Goal: Task Accomplishment & Management: Manage account settings

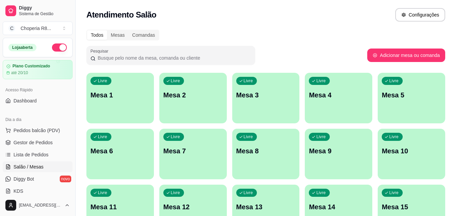
click at [201, 99] on p "Mesa 2" at bounding box center [192, 95] width 59 height 9
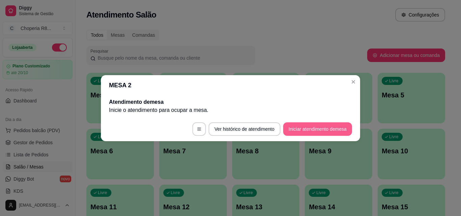
click at [315, 127] on button "Iniciar atendimento de mesa" at bounding box center [317, 130] width 69 height 14
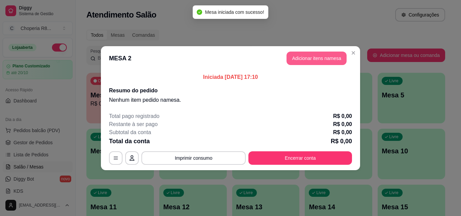
click at [332, 56] on button "Adicionar itens na mesa" at bounding box center [317, 59] width 60 height 14
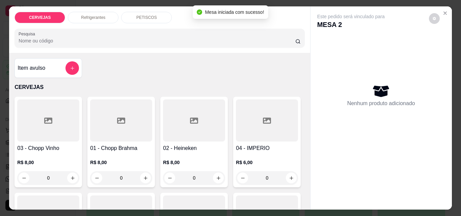
drag, startPoint x: 132, startPoint y: 177, endPoint x: 101, endPoint y: 176, distance: 31.1
click at [102, 176] on input "0" at bounding box center [121, 179] width 38 height 14
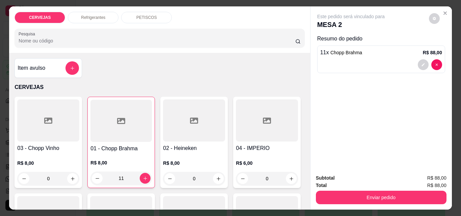
type input "11"
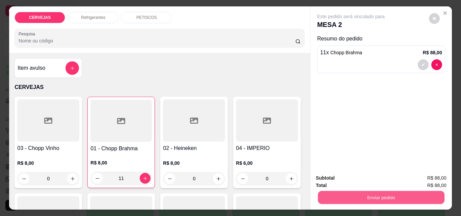
click at [376, 199] on button "Enviar pedido" at bounding box center [381, 197] width 127 height 13
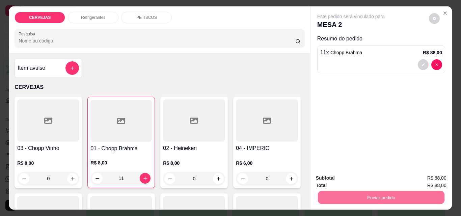
click at [423, 178] on button "Enviar pedido" at bounding box center [429, 178] width 37 height 12
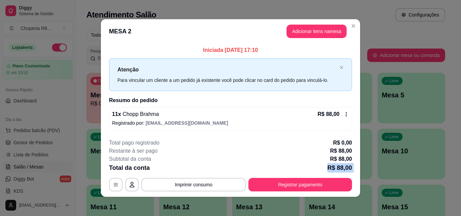
drag, startPoint x: 208, startPoint y: 173, endPoint x: 204, endPoint y: 175, distance: 3.9
click at [205, 174] on div "**********" at bounding box center [230, 165] width 243 height 53
click at [207, 185] on button "Imprimir consumo" at bounding box center [194, 185] width 104 height 14
click at [204, 171] on button "IMPRESSORA" at bounding box center [193, 169] width 49 height 11
click at [225, 182] on button "Imprimir consumo" at bounding box center [193, 185] width 101 height 13
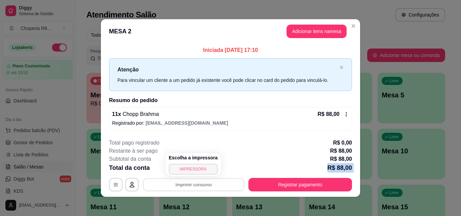
click at [208, 169] on button "IMPRESSORA" at bounding box center [193, 169] width 49 height 11
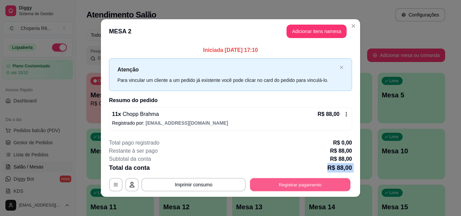
click at [284, 187] on button "Registrar pagamento" at bounding box center [300, 185] width 101 height 13
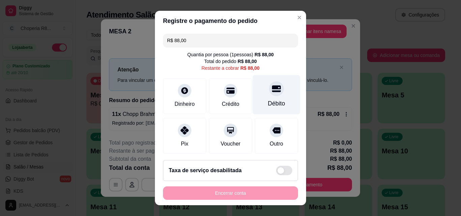
click at [270, 101] on div "Débito" at bounding box center [276, 103] width 17 height 9
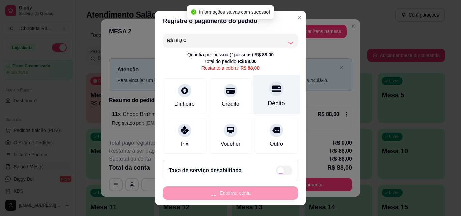
type input "R$ 0,00"
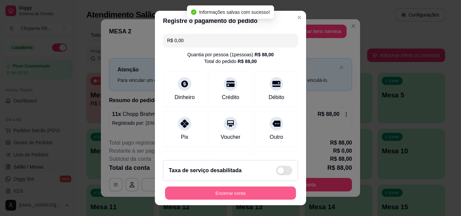
click at [251, 192] on button "Encerrar conta" at bounding box center [230, 193] width 131 height 13
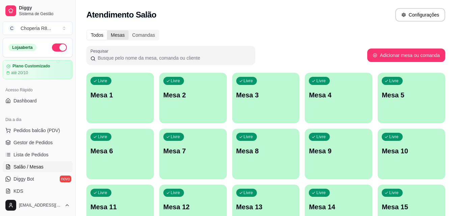
click at [125, 34] on div "Mesas" at bounding box center [117, 34] width 21 height 9
click at [107, 30] on input "Mesas" at bounding box center [107, 30] width 0 height 0
click at [141, 35] on div "Comandas" at bounding box center [144, 34] width 30 height 9
click at [129, 30] on input "Comandas" at bounding box center [129, 30] width 0 height 0
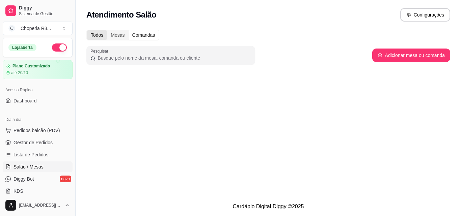
click at [104, 36] on div "Todos" at bounding box center [97, 34] width 20 height 9
click at [87, 30] on input "Todos" at bounding box center [87, 30] width 0 height 0
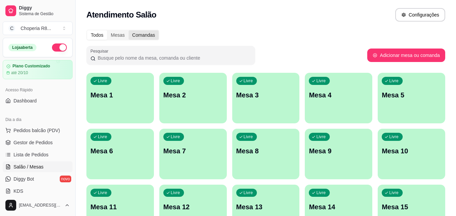
drag, startPoint x: 113, startPoint y: 35, endPoint x: 141, endPoint y: 35, distance: 28.0
click at [113, 35] on div "Mesas" at bounding box center [117, 34] width 21 height 9
click at [107, 30] on input "Mesas" at bounding box center [107, 30] width 0 height 0
drag, startPoint x: 141, startPoint y: 35, endPoint x: 138, endPoint y: 33, distance: 3.9
click at [142, 35] on div "Comandas" at bounding box center [144, 34] width 30 height 9
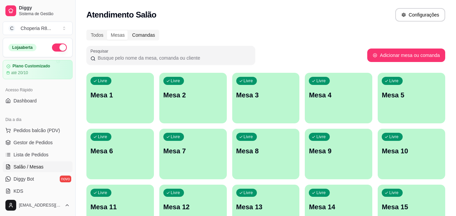
click at [129, 30] on input "Comandas" at bounding box center [129, 30] width 0 height 0
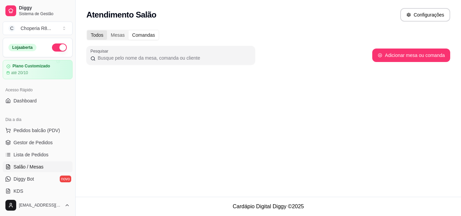
click at [102, 31] on div "Todos" at bounding box center [97, 34] width 20 height 9
click at [87, 30] on input "Todos" at bounding box center [87, 30] width 0 height 0
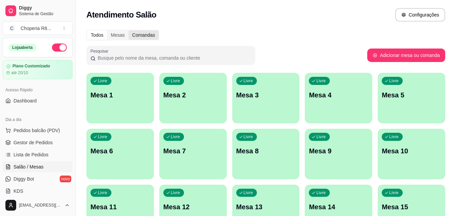
click at [154, 40] on div "Todos Mesas Comandas Pesquisar Adicionar mesa ou comanda Livre Mesa 1 Livre Mes…" at bounding box center [266, 163] width 381 height 274
click at [150, 35] on div "Comandas" at bounding box center [144, 34] width 30 height 9
click at [129, 30] on input "Comandas" at bounding box center [129, 30] width 0 height 0
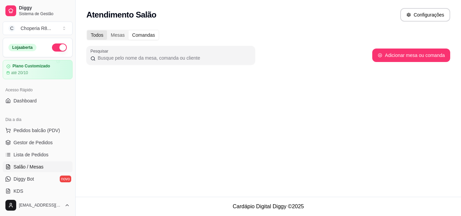
click at [104, 34] on div "Todos" at bounding box center [97, 34] width 20 height 9
click at [87, 30] on input "Todos" at bounding box center [87, 30] width 0 height 0
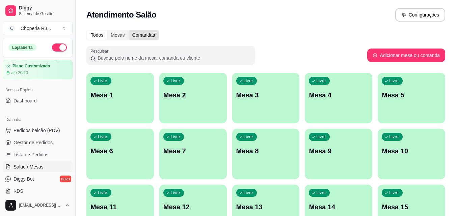
click at [145, 39] on div "Comandas" at bounding box center [144, 34] width 30 height 9
click at [129, 30] on input "Comandas" at bounding box center [129, 30] width 0 height 0
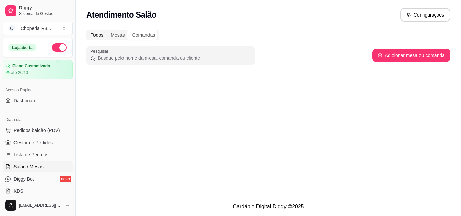
click at [106, 34] on div "Todos" at bounding box center [97, 34] width 20 height 9
click at [87, 30] on input "Todos" at bounding box center [87, 30] width 0 height 0
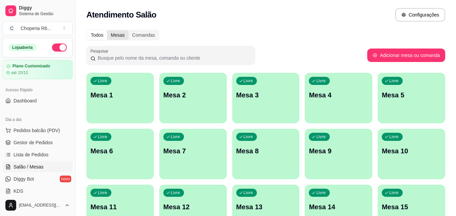
click at [127, 35] on div "Mesas" at bounding box center [117, 34] width 21 height 9
click at [107, 30] on input "Mesas" at bounding box center [107, 30] width 0 height 0
click at [133, 35] on div "Comandas" at bounding box center [144, 34] width 30 height 9
click at [129, 30] on input "Comandas" at bounding box center [129, 30] width 0 height 0
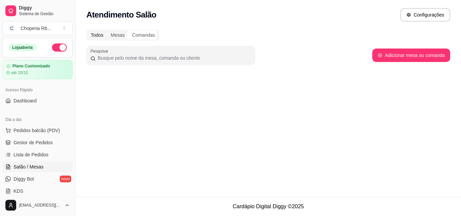
click at [104, 35] on div "Todos" at bounding box center [97, 34] width 20 height 9
click at [87, 30] on input "Todos" at bounding box center [87, 30] width 0 height 0
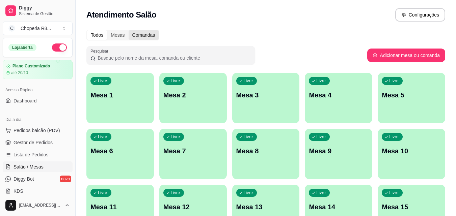
click at [132, 38] on div "Comandas" at bounding box center [144, 34] width 30 height 9
click at [129, 30] on input "Comandas" at bounding box center [129, 30] width 0 height 0
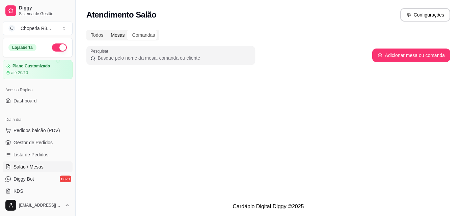
click at [123, 34] on div "Mesas" at bounding box center [117, 34] width 21 height 9
click at [107, 30] on input "Mesas" at bounding box center [107, 30] width 0 height 0
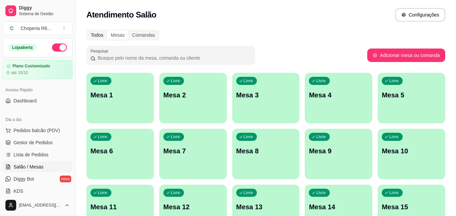
click at [103, 33] on div "Todos" at bounding box center [97, 34] width 20 height 9
click at [87, 30] on input "Todos" at bounding box center [87, 30] width 0 height 0
drag, startPoint x: 151, startPoint y: 33, endPoint x: 122, endPoint y: 36, distance: 29.2
click at [151, 32] on div "Comandas" at bounding box center [144, 34] width 30 height 9
click at [129, 30] on input "Comandas" at bounding box center [129, 30] width 0 height 0
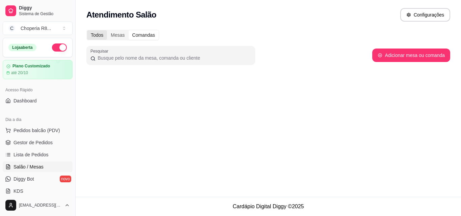
click at [104, 36] on div "Todos" at bounding box center [97, 34] width 20 height 9
click at [87, 30] on input "Todos" at bounding box center [87, 30] width 0 height 0
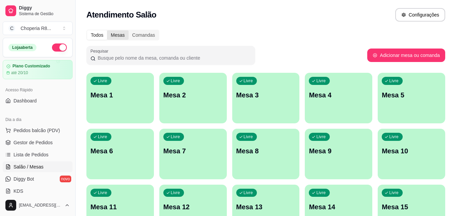
drag, startPoint x: 116, startPoint y: 32, endPoint x: 121, endPoint y: 33, distance: 5.4
click at [117, 32] on div "Mesas" at bounding box center [117, 34] width 21 height 9
click at [135, 33] on div "Comandas" at bounding box center [144, 34] width 30 height 9
click at [129, 30] on input "Comandas" at bounding box center [129, 30] width 0 height 0
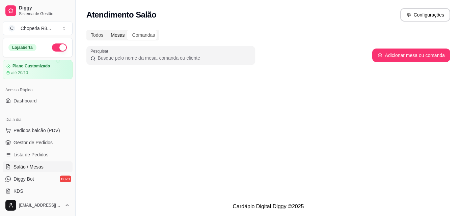
click at [109, 35] on div "Mesas" at bounding box center [117, 34] width 21 height 9
click at [107, 30] on input "Mesas" at bounding box center [107, 30] width 0 height 0
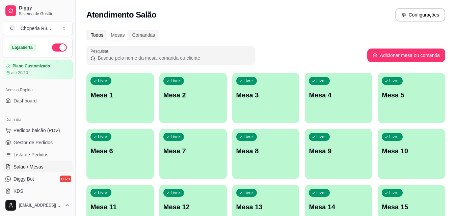
click at [97, 34] on div "Todos" at bounding box center [97, 34] width 20 height 9
click at [87, 30] on input "Todos" at bounding box center [87, 30] width 0 height 0
click at [118, 36] on div "Mesas" at bounding box center [117, 34] width 21 height 9
click at [107, 30] on input "Mesas" at bounding box center [107, 30] width 0 height 0
click at [132, 34] on div "Comandas" at bounding box center [144, 34] width 30 height 9
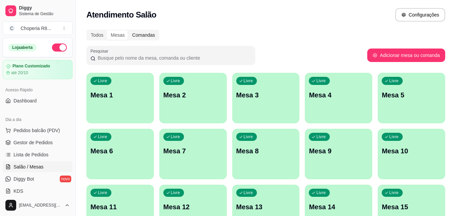
click at [129, 30] on input "Comandas" at bounding box center [129, 30] width 0 height 0
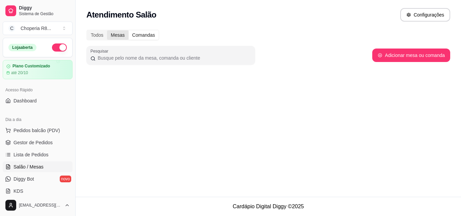
click at [112, 33] on div "Mesas" at bounding box center [117, 34] width 21 height 9
click at [107, 30] on input "Mesas" at bounding box center [107, 30] width 0 height 0
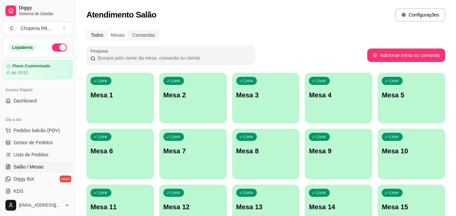
click at [102, 33] on div "Todos" at bounding box center [97, 34] width 20 height 9
click at [87, 30] on input "Todos" at bounding box center [87, 30] width 0 height 0
click at [112, 33] on div "Mesas" at bounding box center [117, 34] width 21 height 9
click at [107, 30] on input "Mesas" at bounding box center [107, 30] width 0 height 0
click at [136, 32] on div "Comandas" at bounding box center [144, 34] width 30 height 9
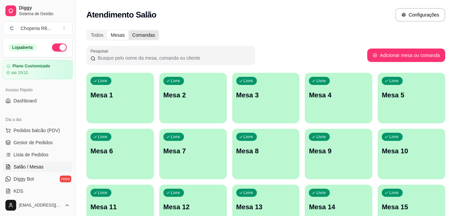
click at [129, 30] on input "Comandas" at bounding box center [129, 30] width 0 height 0
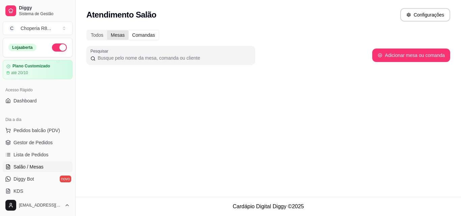
click at [107, 34] on div "Mesas" at bounding box center [117, 34] width 21 height 9
click at [107, 30] on input "Mesas" at bounding box center [107, 30] width 0 height 0
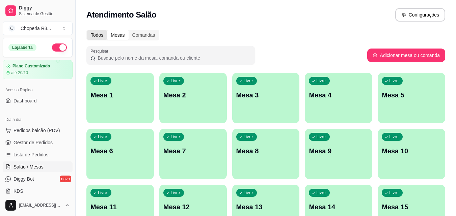
click at [101, 33] on div "Todos" at bounding box center [97, 34] width 20 height 9
click at [87, 30] on input "Todos" at bounding box center [87, 30] width 0 height 0
click at [130, 33] on div "Comandas" at bounding box center [144, 34] width 30 height 9
click at [129, 30] on input "Comandas" at bounding box center [129, 30] width 0 height 0
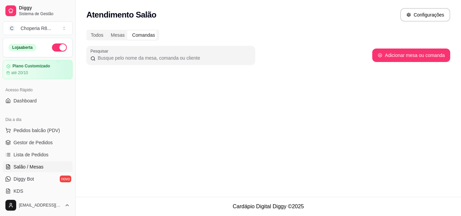
click at [129, 33] on div "Comandas" at bounding box center [144, 34] width 30 height 9
click at [129, 30] on input "Comandas" at bounding box center [129, 30] width 0 height 0
click at [104, 34] on div "Todos" at bounding box center [97, 34] width 20 height 9
click at [87, 30] on input "Todos" at bounding box center [87, 30] width 0 height 0
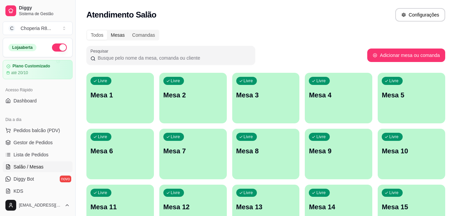
click at [115, 33] on div "Mesas" at bounding box center [117, 34] width 21 height 9
click at [107, 30] on input "Mesas" at bounding box center [107, 30] width 0 height 0
click at [129, 33] on div "Comandas" at bounding box center [144, 34] width 30 height 9
click at [129, 30] on input "Comandas" at bounding box center [129, 30] width 0 height 0
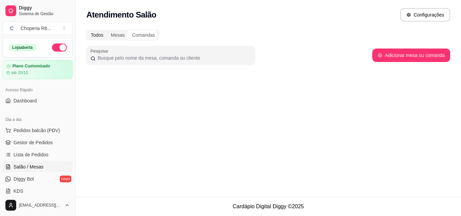
click at [105, 33] on div "Todos" at bounding box center [97, 34] width 20 height 9
click at [87, 30] on input "Todos" at bounding box center [87, 30] width 0 height 0
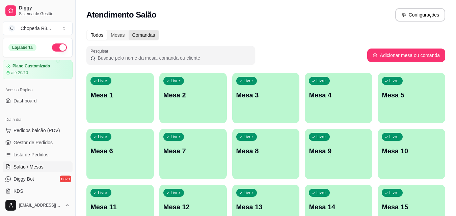
click at [136, 33] on div "Comandas" at bounding box center [144, 34] width 30 height 9
click at [129, 30] on input "Comandas" at bounding box center [129, 30] width 0 height 0
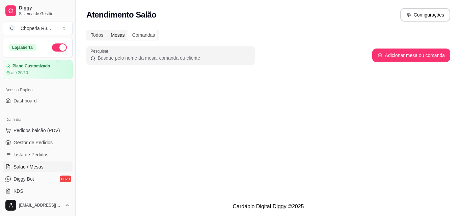
click at [122, 35] on div "Mesas" at bounding box center [117, 34] width 21 height 9
click at [107, 30] on input "Mesas" at bounding box center [107, 30] width 0 height 0
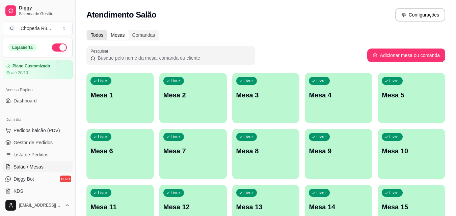
click at [103, 36] on div "Todos" at bounding box center [97, 34] width 20 height 9
click at [87, 30] on input "Todos" at bounding box center [87, 30] width 0 height 0
click at [132, 35] on div "Comandas" at bounding box center [144, 34] width 30 height 9
click at [129, 30] on input "Comandas" at bounding box center [129, 30] width 0 height 0
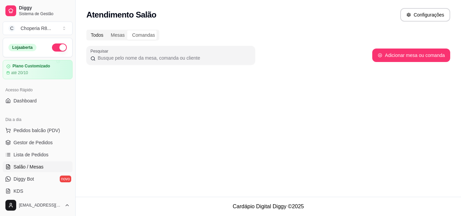
click at [106, 36] on div "Todos" at bounding box center [97, 34] width 20 height 9
click at [87, 30] on input "Todos" at bounding box center [87, 30] width 0 height 0
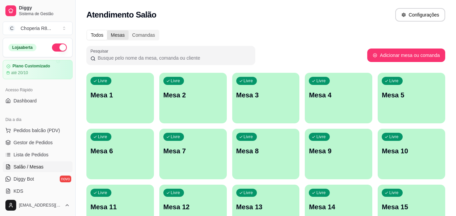
click at [122, 35] on div "Mesas" at bounding box center [117, 34] width 21 height 9
click at [107, 30] on input "Mesas" at bounding box center [107, 30] width 0 height 0
click at [133, 34] on div "Comandas" at bounding box center [144, 34] width 30 height 9
click at [129, 30] on input "Comandas" at bounding box center [129, 30] width 0 height 0
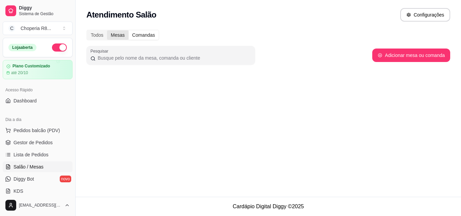
click at [114, 34] on div "Mesas" at bounding box center [117, 34] width 21 height 9
click at [107, 30] on input "Mesas" at bounding box center [107, 30] width 0 height 0
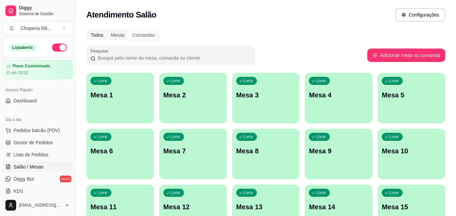
click at [98, 34] on div "Todos" at bounding box center [97, 34] width 20 height 9
click at [87, 30] on input "Todos" at bounding box center [87, 30] width 0 height 0
click at [224, 216] on html "Diggy Sistema de Gestão C Choperia R8 ... Loja aberta Plano Customizado até 20/…" at bounding box center [228, 108] width 456 height 216
click at [199, 107] on div "Livre Mesa 2" at bounding box center [193, 94] width 68 height 43
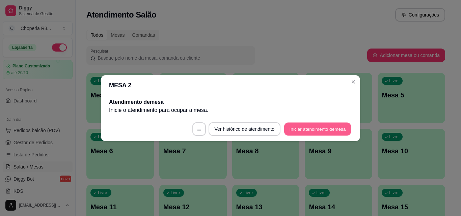
click at [311, 127] on button "Iniciar atendimento de mesa" at bounding box center [317, 129] width 67 height 13
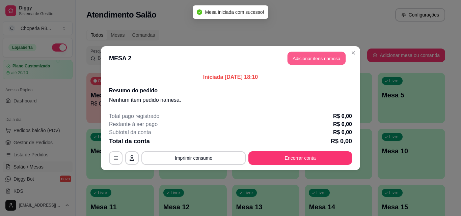
click at [296, 54] on button "Adicionar itens na mesa" at bounding box center [317, 58] width 58 height 13
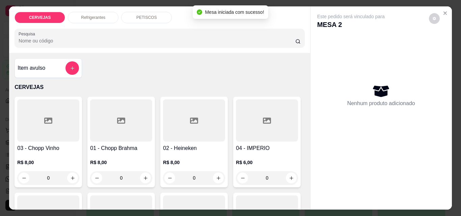
drag, startPoint x: 126, startPoint y: 173, endPoint x: 113, endPoint y: 177, distance: 14.0
click at [113, 177] on input "0" at bounding box center [121, 179] width 38 height 14
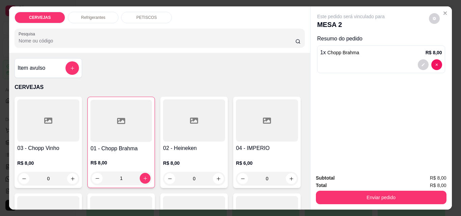
drag, startPoint x: 127, startPoint y: 178, endPoint x: 114, endPoint y: 177, distance: 13.2
click at [114, 177] on input "1" at bounding box center [121, 179] width 37 height 14
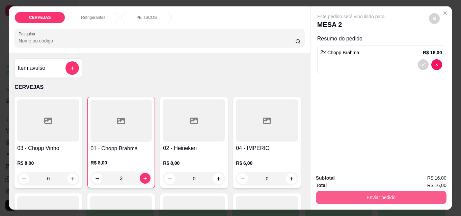
type input "2"
click at [367, 191] on button "Enviar pedido" at bounding box center [381, 198] width 131 height 14
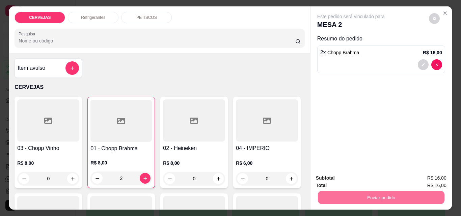
click at [424, 180] on button "Enviar pedido" at bounding box center [429, 178] width 38 height 13
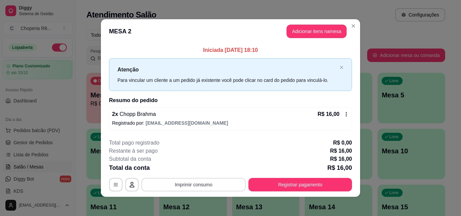
click at [201, 182] on button "Imprimir consumo" at bounding box center [194, 185] width 104 height 14
click at [199, 173] on button "IMPRESSORA" at bounding box center [193, 169] width 47 height 10
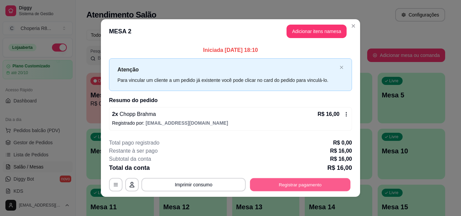
click at [281, 182] on button "Registrar pagamento" at bounding box center [300, 185] width 101 height 13
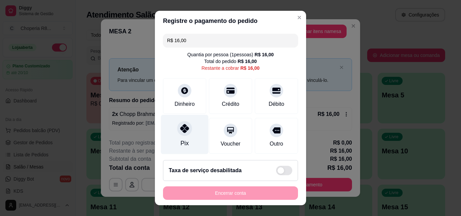
click at [177, 135] on div at bounding box center [184, 128] width 15 height 15
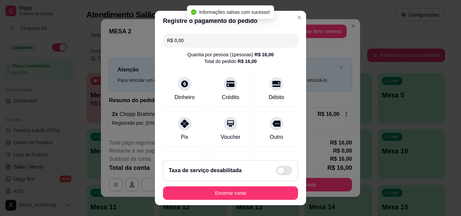
type input "R$ 0,00"
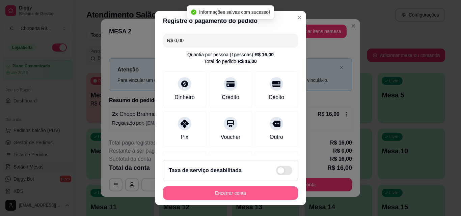
click at [242, 194] on button "Encerrar conta" at bounding box center [230, 194] width 135 height 14
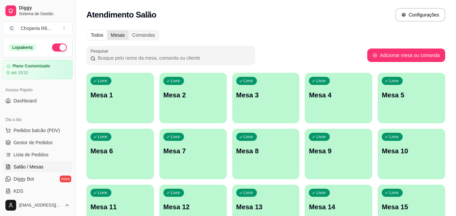
click at [122, 38] on div "Mesas" at bounding box center [117, 34] width 21 height 9
click at [107, 30] on input "Mesas" at bounding box center [107, 30] width 0 height 0
click at [130, 37] on div "Comandas" at bounding box center [144, 34] width 30 height 9
click at [129, 30] on input "Comandas" at bounding box center [129, 30] width 0 height 0
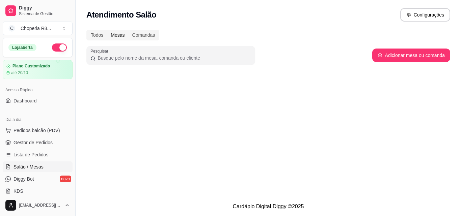
click at [123, 32] on div "Mesas" at bounding box center [117, 34] width 21 height 9
click at [107, 30] on input "Mesas" at bounding box center [107, 30] width 0 height 0
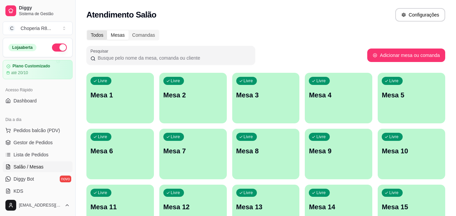
drag, startPoint x: 100, startPoint y: 40, endPoint x: 100, endPoint y: 35, distance: 5.1
click at [100, 40] on div "Todos Mesas Comandas" at bounding box center [122, 35] width 73 height 11
click at [101, 34] on div "Todos" at bounding box center [97, 34] width 20 height 9
click at [87, 30] on input "Todos" at bounding box center [87, 30] width 0 height 0
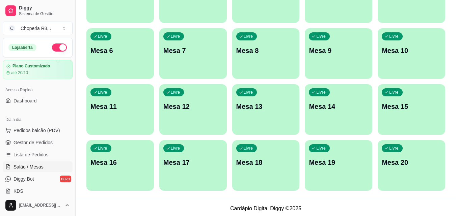
scroll to position [103, 0]
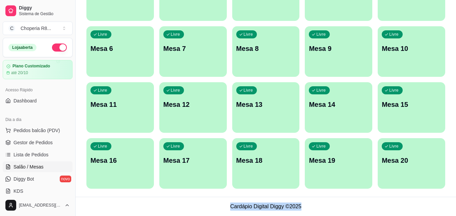
drag, startPoint x: 220, startPoint y: 204, endPoint x: 323, endPoint y: 203, distance: 102.3
click at [323, 203] on footer "Cardápio Digital Diggy © 2025" at bounding box center [266, 206] width 381 height 19
click at [197, 201] on footer "Cardápio Digital Diggy © 2025" at bounding box center [266, 206] width 381 height 19
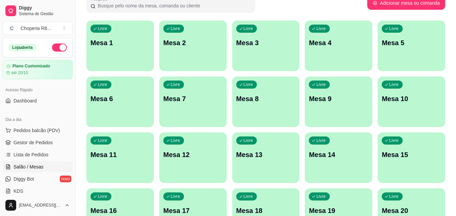
scroll to position [0, 0]
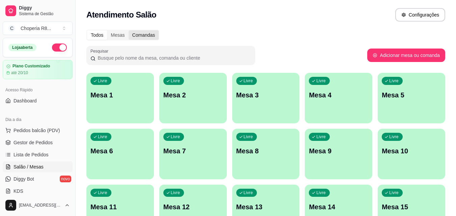
click at [132, 34] on div "Comandas" at bounding box center [144, 34] width 30 height 9
click at [129, 30] on input "Comandas" at bounding box center [129, 30] width 0 height 0
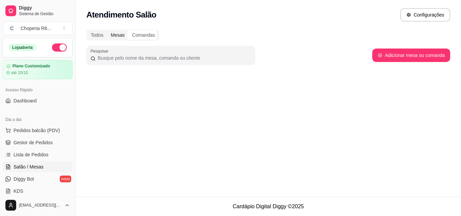
click at [118, 33] on div "Mesas" at bounding box center [117, 34] width 21 height 9
click at [107, 30] on input "Mesas" at bounding box center [107, 30] width 0 height 0
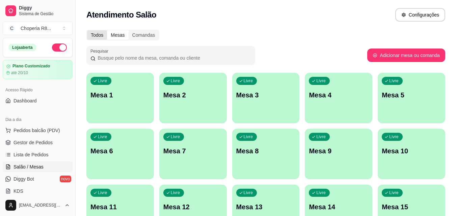
click at [97, 33] on div "Todos" at bounding box center [97, 34] width 20 height 9
click at [87, 30] on input "Todos" at bounding box center [87, 30] width 0 height 0
click at [126, 34] on div "Mesas" at bounding box center [117, 34] width 21 height 9
click at [107, 30] on input "Mesas" at bounding box center [107, 30] width 0 height 0
click at [145, 34] on div "Comandas" at bounding box center [144, 34] width 30 height 9
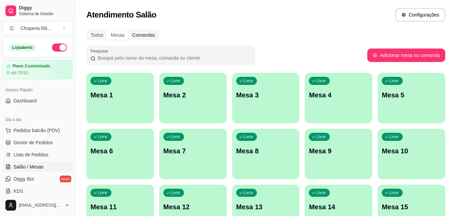
click at [129, 30] on input "Comandas" at bounding box center [129, 30] width 0 height 0
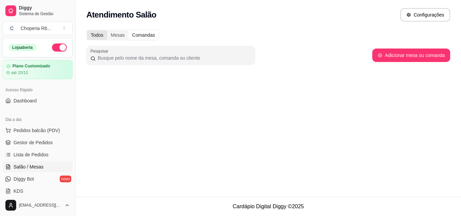
click at [97, 35] on div "Todos" at bounding box center [97, 34] width 20 height 9
click at [87, 30] on input "Todos" at bounding box center [87, 30] width 0 height 0
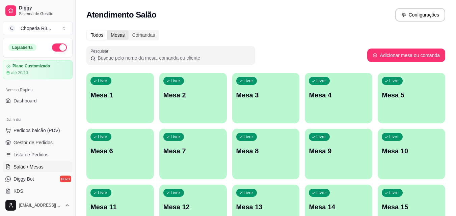
click at [120, 31] on div "Mesas" at bounding box center [117, 34] width 21 height 9
click at [107, 30] on input "Mesas" at bounding box center [107, 30] width 0 height 0
click at [144, 37] on div "Comandas" at bounding box center [144, 34] width 30 height 9
click at [129, 30] on input "Comandas" at bounding box center [129, 30] width 0 height 0
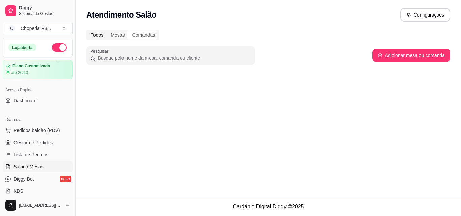
click at [105, 36] on div "Todos" at bounding box center [97, 34] width 20 height 9
click at [87, 30] on input "Todos" at bounding box center [87, 30] width 0 height 0
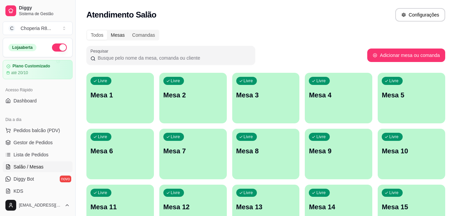
click at [127, 34] on div "Mesas" at bounding box center [117, 34] width 21 height 9
click at [107, 30] on input "Mesas" at bounding box center [107, 30] width 0 height 0
click at [139, 34] on div "Comandas" at bounding box center [144, 34] width 30 height 9
click at [129, 30] on input "Comandas" at bounding box center [129, 30] width 0 height 0
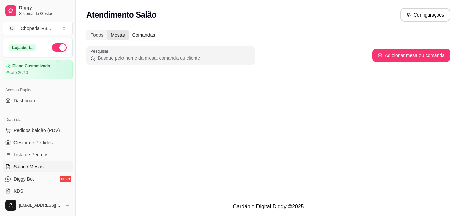
click at [118, 34] on div "Mesas" at bounding box center [117, 34] width 21 height 9
click at [107, 30] on input "Mesas" at bounding box center [107, 30] width 0 height 0
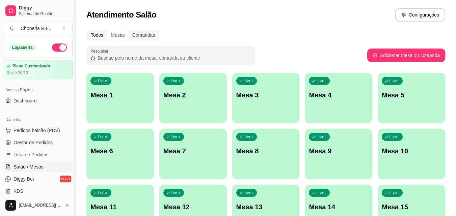
click at [101, 34] on div "Todos" at bounding box center [97, 34] width 20 height 9
click at [87, 30] on input "Todos" at bounding box center [87, 30] width 0 height 0
click at [116, 33] on div "Mesas" at bounding box center [117, 34] width 21 height 9
click at [107, 30] on input "Mesas" at bounding box center [107, 30] width 0 height 0
click at [138, 32] on div "Comandas" at bounding box center [144, 34] width 30 height 9
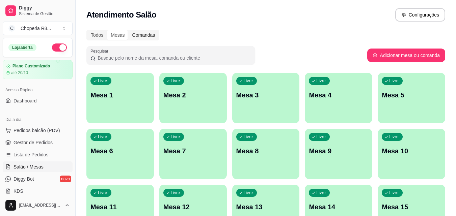
click at [129, 30] on input "Comandas" at bounding box center [129, 30] width 0 height 0
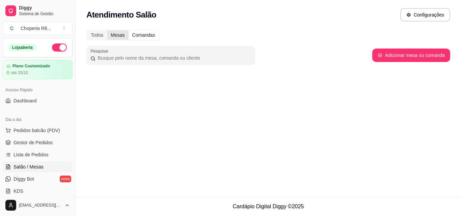
click at [116, 35] on div "Mesas" at bounding box center [117, 34] width 21 height 9
click at [107, 30] on input "Mesas" at bounding box center [107, 30] width 0 height 0
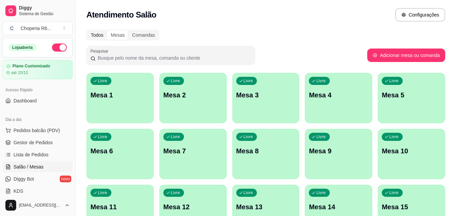
click at [101, 36] on div "Todos" at bounding box center [97, 34] width 20 height 9
click at [87, 30] on input "Todos" at bounding box center [87, 30] width 0 height 0
drag, startPoint x: 375, startPoint y: 23, endPoint x: 261, endPoint y: 50, distance: 117.1
click at [262, 51] on div "Atendimento Salão Configurações Todos Mesas Comandas Pesquisar Adicionar mesa o…" at bounding box center [266, 150] width 381 height 300
click at [193, 10] on div "Atendimento Salão Configurações" at bounding box center [265, 15] width 359 height 14
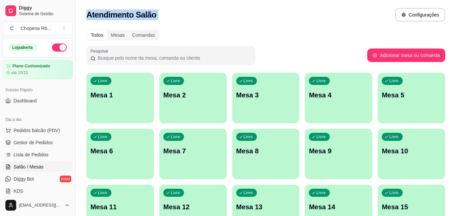
drag, startPoint x: 81, startPoint y: 11, endPoint x: 299, endPoint y: -29, distance: 221.8
click at [299, 0] on html "Diggy Sistema de Gestão C Choperia R8 ... Loja aberta Plano Customizado até 20/…" at bounding box center [228, 108] width 456 height 216
drag, startPoint x: 281, startPoint y: 22, endPoint x: 267, endPoint y: 22, distance: 13.8
click at [281, 22] on div "Atendimento Salão Configurações" at bounding box center [266, 13] width 381 height 26
click at [75, 10] on button "Toggle Sidebar" at bounding box center [75, 108] width 5 height 216
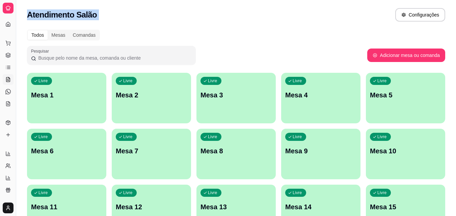
drag, startPoint x: 14, startPoint y: 62, endPoint x: 39, endPoint y: 68, distance: 25.5
click at [39, 68] on div "Diggy Sistema de Gestão C Choperia R8 ... Loja aberta Plano Customizado até 20/…" at bounding box center [228, 159] width 456 height 319
click at [11, 36] on div "Dia a dia" at bounding box center [8, 32] width 10 height 11
click at [15, 35] on button "Toggle Sidebar" at bounding box center [15, 108] width 5 height 216
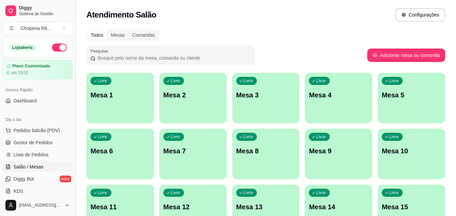
click at [15, 35] on div "Diggy Sistema de Gestão C Choperia R8 ..." at bounding box center [37, 19] width 75 height 38
click at [159, 14] on div "Atendimento Salão Configurações" at bounding box center [265, 15] width 359 height 14
drag, startPoint x: 88, startPoint y: 11, endPoint x: 206, endPoint y: 8, distance: 117.9
click at [206, 8] on div "Atendimento Salão Configurações" at bounding box center [265, 15] width 359 height 14
click at [240, 18] on div "Atendimento Salão Configurações" at bounding box center [265, 15] width 359 height 14
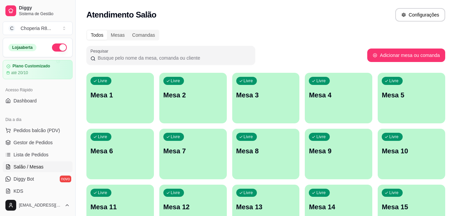
scroll to position [103, 0]
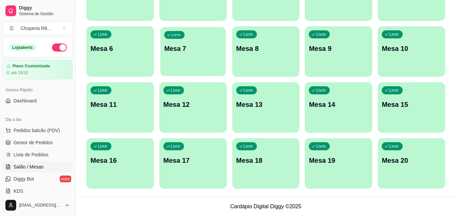
click at [173, 66] on div "Livre Mesa 7" at bounding box center [193, 47] width 66 height 41
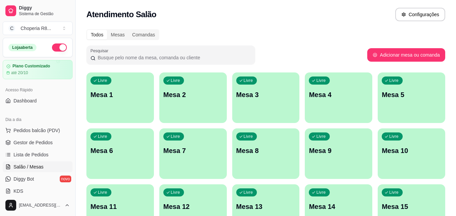
scroll to position [0, 0]
click at [137, 33] on div "Comandas" at bounding box center [144, 34] width 30 height 9
click at [129, 30] on input "Comandas" at bounding box center [129, 30] width 0 height 0
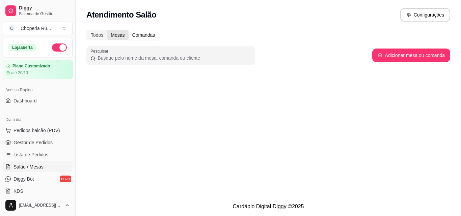
click at [118, 35] on div "Mesas" at bounding box center [117, 34] width 21 height 9
click at [107, 30] on input "Mesas" at bounding box center [107, 30] width 0 height 0
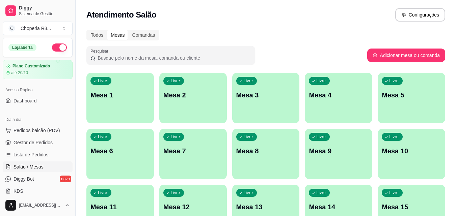
click at [108, 36] on div "Mesas" at bounding box center [117, 34] width 21 height 9
click at [107, 30] on input "Mesas" at bounding box center [107, 30] width 0 height 0
click at [104, 36] on div "Todos" at bounding box center [97, 34] width 20 height 9
click at [87, 30] on input "Todos" at bounding box center [87, 30] width 0 height 0
click at [103, 36] on div "Todos" at bounding box center [97, 34] width 20 height 9
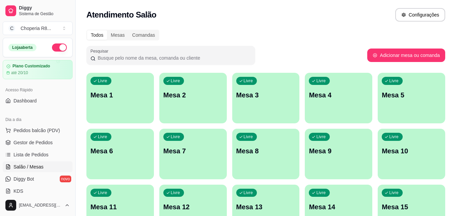
click at [87, 30] on input "Todos" at bounding box center [87, 30] width 0 height 0
click at [110, 36] on div "Mesas" at bounding box center [117, 34] width 21 height 9
click at [107, 30] on input "Mesas" at bounding box center [107, 30] width 0 height 0
click at [148, 36] on div "Comandas" at bounding box center [144, 34] width 30 height 9
click at [129, 30] on input "Comandas" at bounding box center [129, 30] width 0 height 0
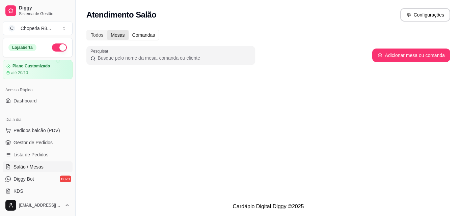
click at [115, 36] on div "Mesas" at bounding box center [117, 34] width 21 height 9
click at [107, 30] on input "Mesas" at bounding box center [107, 30] width 0 height 0
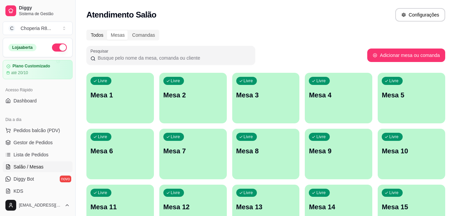
click at [104, 35] on div "Todos" at bounding box center [97, 34] width 20 height 9
click at [87, 30] on input "Todos" at bounding box center [87, 30] width 0 height 0
click at [140, 33] on div "Comandas" at bounding box center [144, 34] width 30 height 9
click at [129, 30] on input "Comandas" at bounding box center [129, 30] width 0 height 0
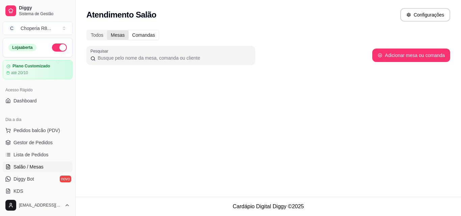
click at [123, 37] on div "Mesas" at bounding box center [117, 34] width 21 height 9
click at [107, 30] on input "Mesas" at bounding box center [107, 30] width 0 height 0
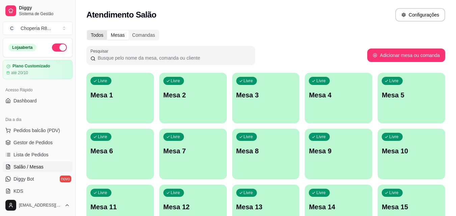
click at [103, 35] on div "Todos" at bounding box center [97, 34] width 20 height 9
click at [87, 30] on input "Todos" at bounding box center [87, 30] width 0 height 0
click at [146, 34] on div "Comandas" at bounding box center [144, 34] width 30 height 9
click at [129, 30] on input "Comandas" at bounding box center [129, 30] width 0 height 0
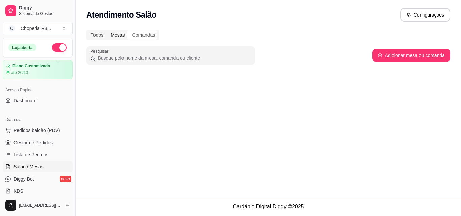
click at [114, 36] on div "Mesas" at bounding box center [117, 34] width 21 height 9
click at [107, 30] on input "Mesas" at bounding box center [107, 30] width 0 height 0
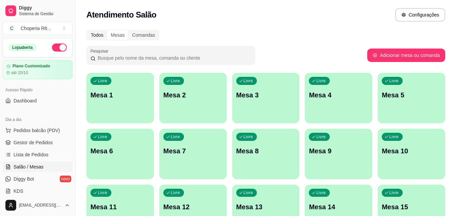
click at [102, 33] on div "Todos" at bounding box center [97, 34] width 20 height 9
click at [87, 30] on input "Todos" at bounding box center [87, 30] width 0 height 0
click at [126, 33] on div "Mesas" at bounding box center [117, 34] width 21 height 9
click at [107, 30] on input "Mesas" at bounding box center [107, 30] width 0 height 0
click at [138, 32] on div "Comandas" at bounding box center [144, 34] width 30 height 9
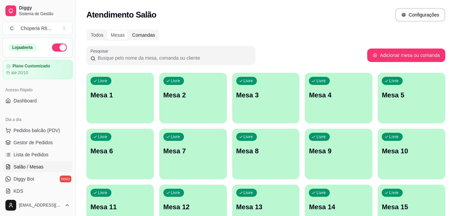
click at [129, 30] on input "Comandas" at bounding box center [129, 30] width 0 height 0
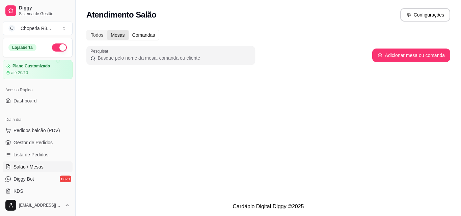
click at [116, 34] on div "Mesas" at bounding box center [117, 34] width 21 height 9
click at [107, 30] on input "Mesas" at bounding box center [107, 30] width 0 height 0
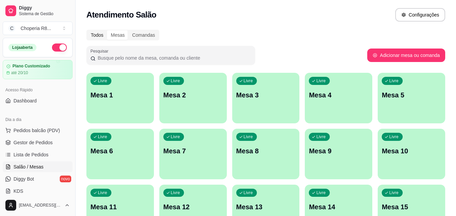
click at [103, 34] on div "Todos" at bounding box center [97, 34] width 20 height 9
click at [87, 30] on input "Todos" at bounding box center [87, 30] width 0 height 0
